Goal: Information Seeking & Learning: Compare options

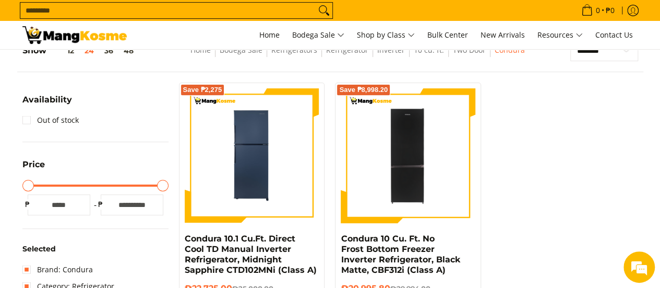
scroll to position [157, 0]
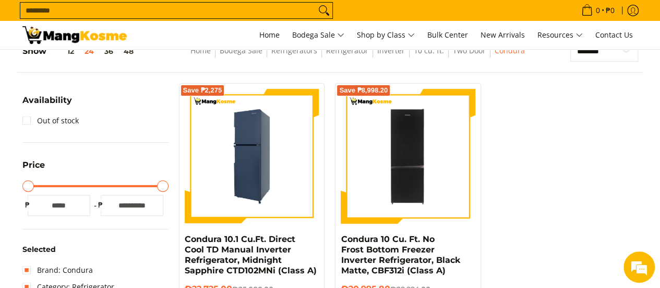
click at [250, 170] on img at bounding box center [252, 156] width 135 height 132
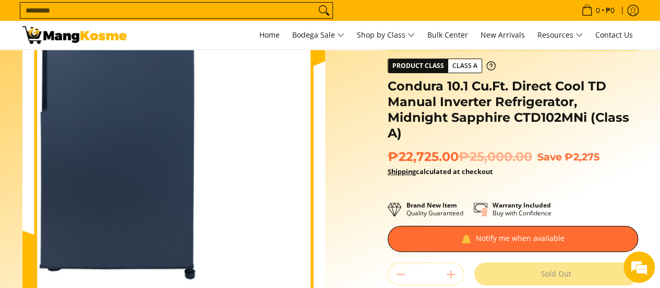
scroll to position [52, 0]
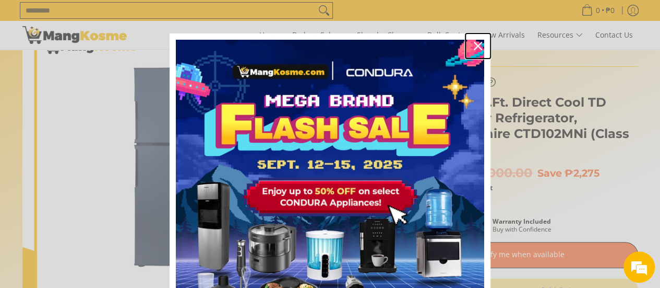
click at [476, 44] on icon "close icon" at bounding box center [478, 46] width 8 height 8
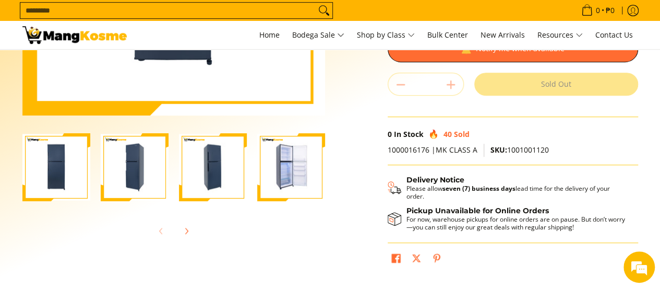
scroll to position [261, 0]
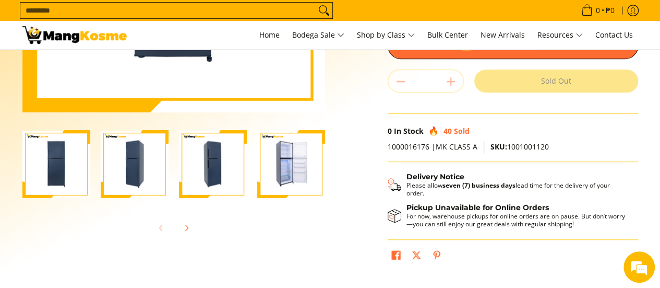
click at [298, 176] on img "Condura 10.1 Cu.Ft. Direct Cool TD Manual Inverter Refrigerator, Midnight Sapph…" at bounding box center [291, 164] width 68 height 66
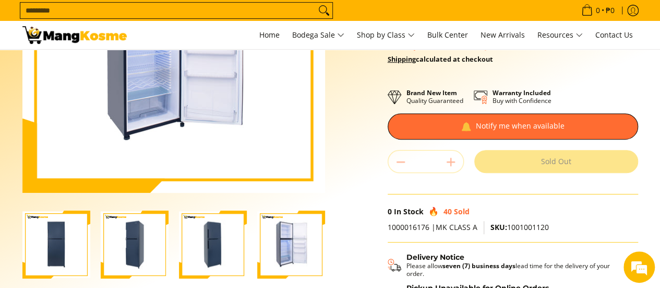
scroll to position [209, 0]
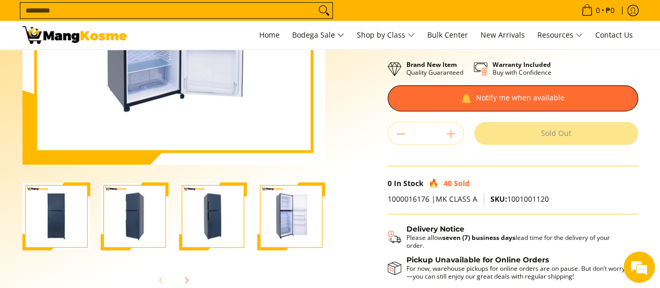
click at [222, 208] on img "Condura 10.1 Cu.Ft. Direct Cool TD Manual Inverter Refrigerator, Midnight Sapph…" at bounding box center [213, 216] width 68 height 66
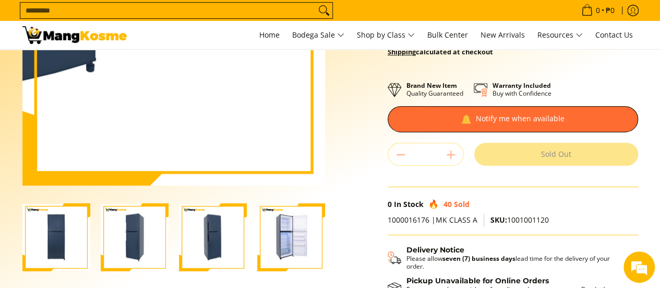
scroll to position [261, 0]
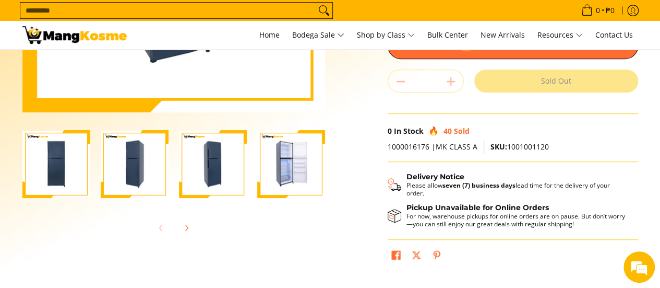
click at [124, 153] on img "Condura 10.1 Cu.Ft. Direct Cool TD Manual Inverter Refrigerator, Midnight Sapph…" at bounding box center [135, 164] width 68 height 66
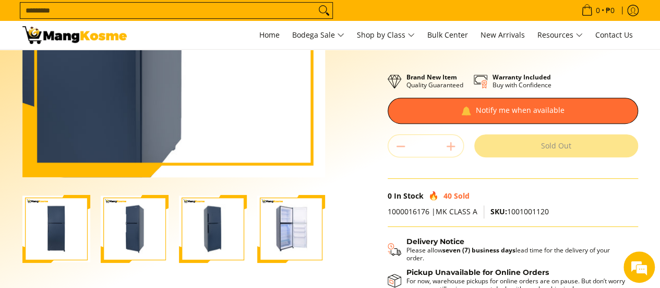
scroll to position [209, 0]
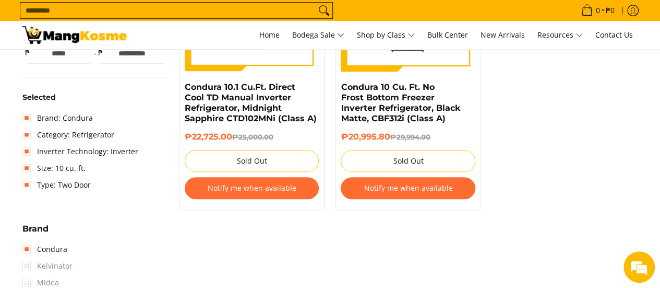
scroll to position [313, 0]
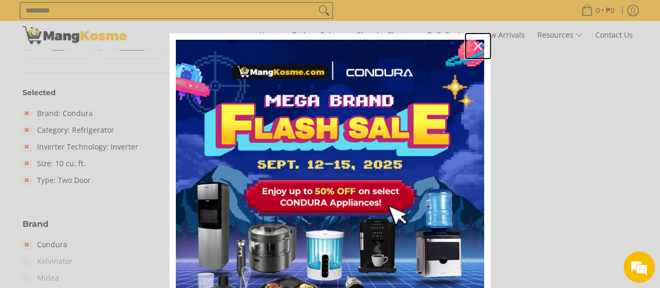
click at [474, 46] on icon "close icon" at bounding box center [478, 46] width 8 height 8
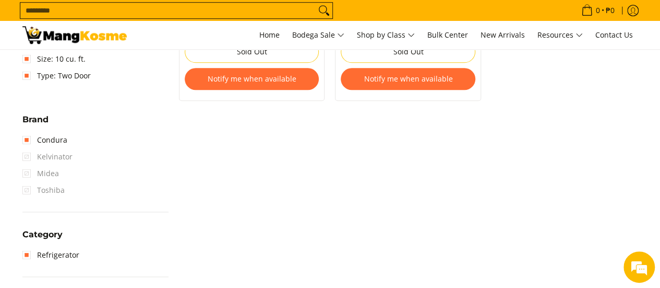
scroll to position [365, 0]
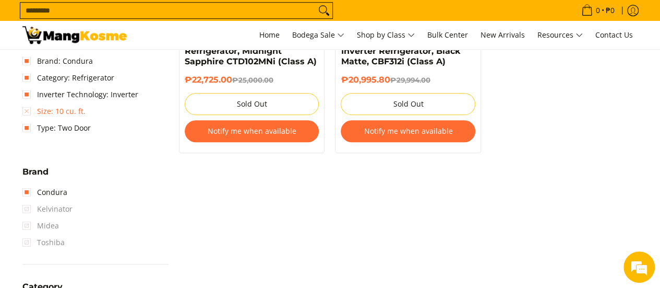
click at [25, 111] on link "Size: 10 cu. ft." at bounding box center [53, 111] width 63 height 17
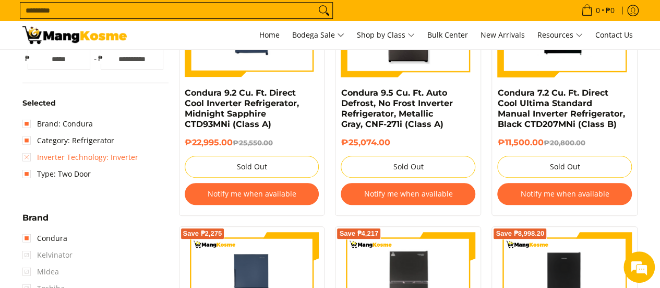
scroll to position [303, 0]
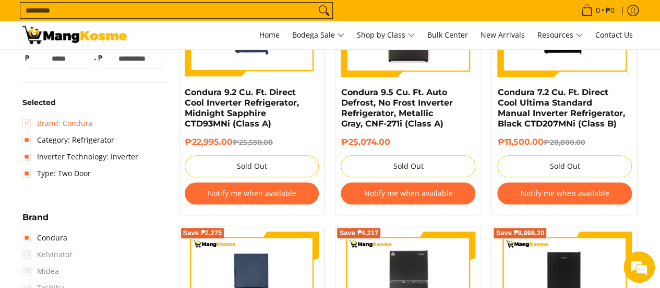
click at [25, 121] on link "Brand: Condura" at bounding box center [57, 123] width 70 height 17
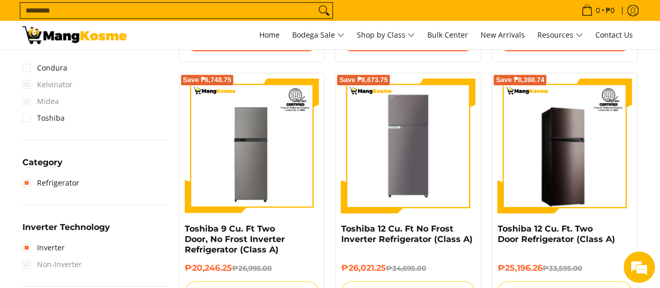
scroll to position [460, 0]
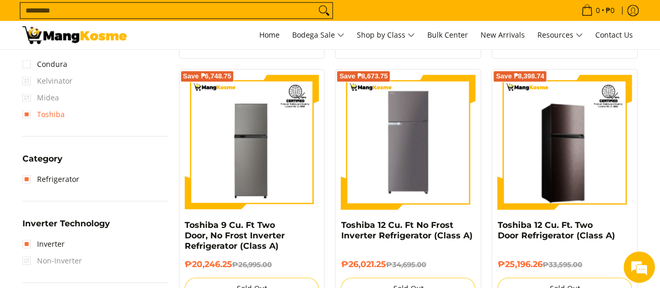
click at [26, 117] on link "Toshiba" at bounding box center [43, 114] width 42 height 17
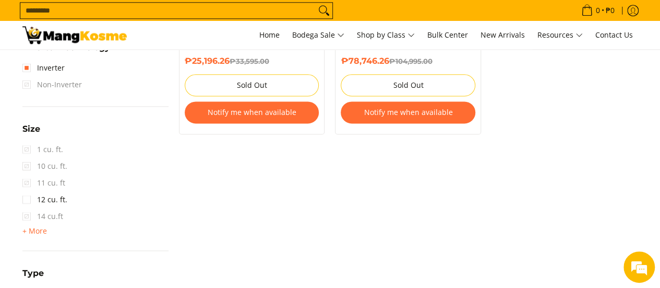
scroll to position [669, 0]
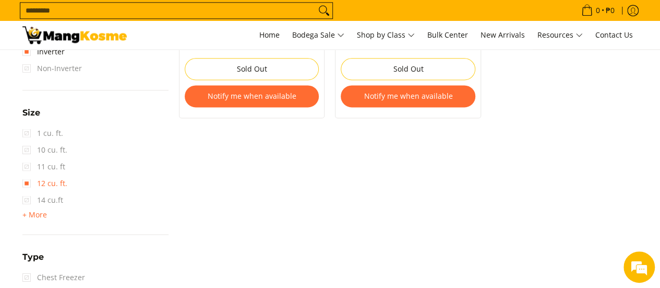
click at [28, 183] on link "12 cu. ft." at bounding box center [44, 183] width 45 height 17
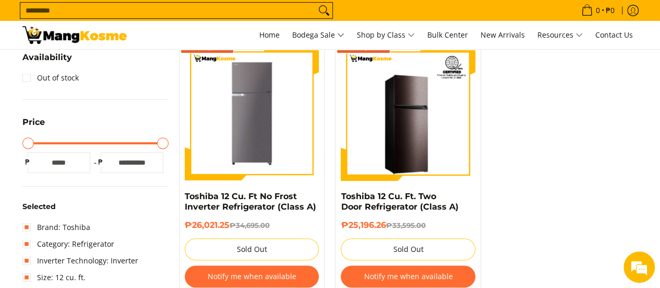
scroll to position [199, 0]
